Goal: Transaction & Acquisition: Purchase product/service

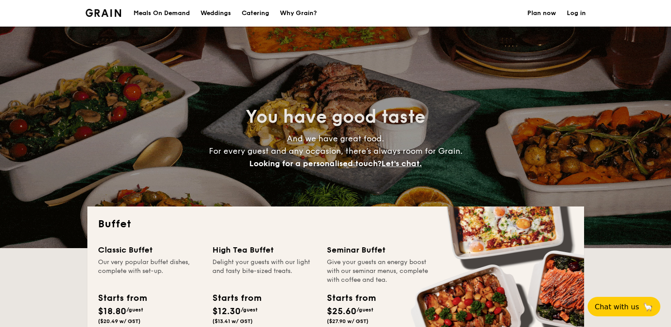
select select
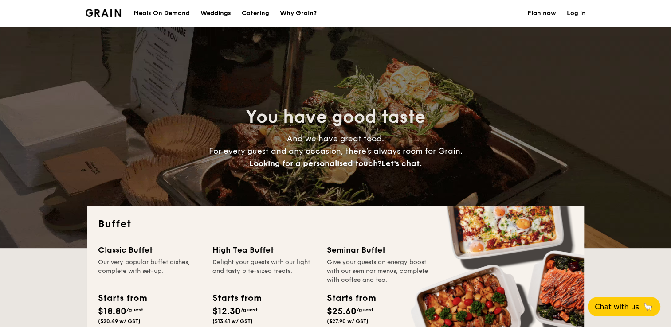
click at [162, 12] on div "Meals On Demand" at bounding box center [162, 13] width 56 height 27
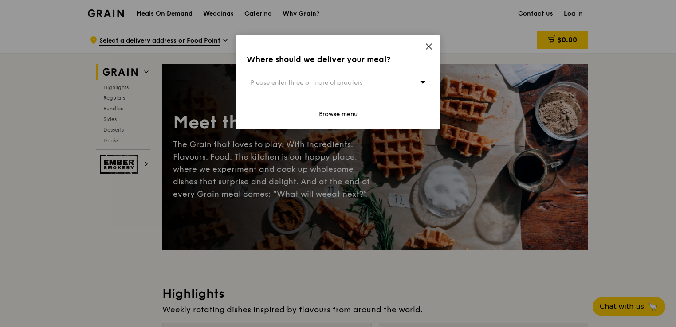
click at [398, 79] on div "Please enter three or more characters" at bounding box center [338, 83] width 183 height 20
click at [421, 44] on div "Where should we deliver your meal? Please enter three or more characters Please…" at bounding box center [338, 83] width 204 height 94
click at [426, 44] on icon at bounding box center [428, 46] width 5 height 5
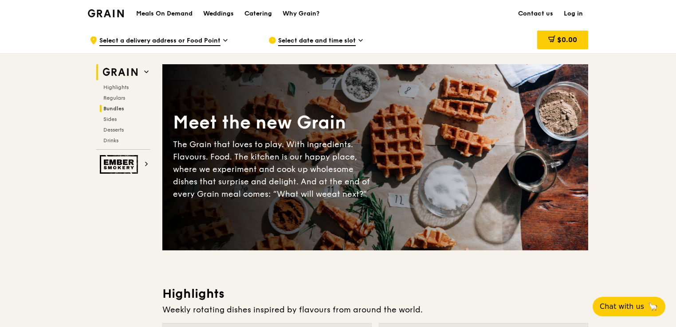
click at [115, 110] on span "Bundles" at bounding box center [113, 109] width 21 height 6
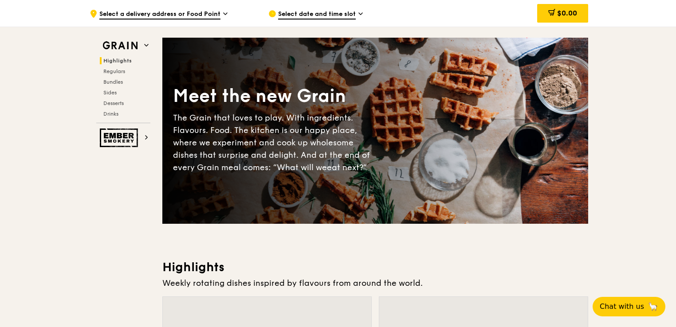
scroll to position [287, 0]
